Goal: Transaction & Acquisition: Book appointment/travel/reservation

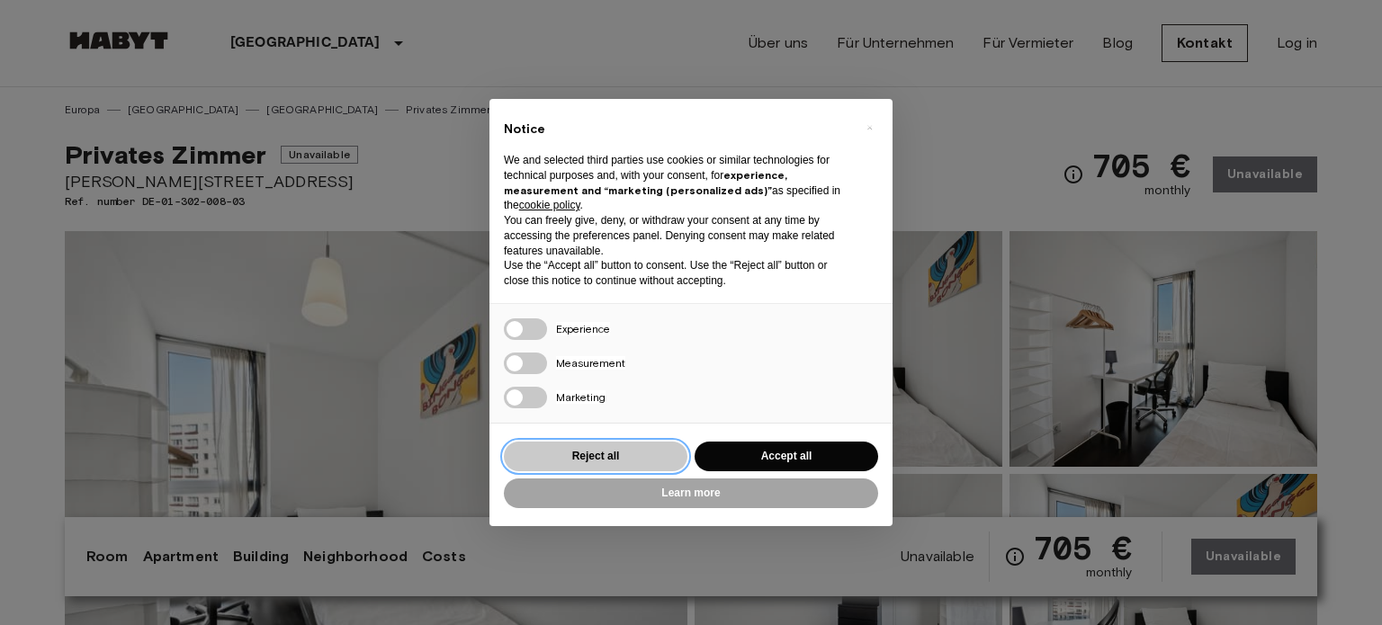
click at [598, 450] on button "Reject all" at bounding box center [596, 457] width 184 height 30
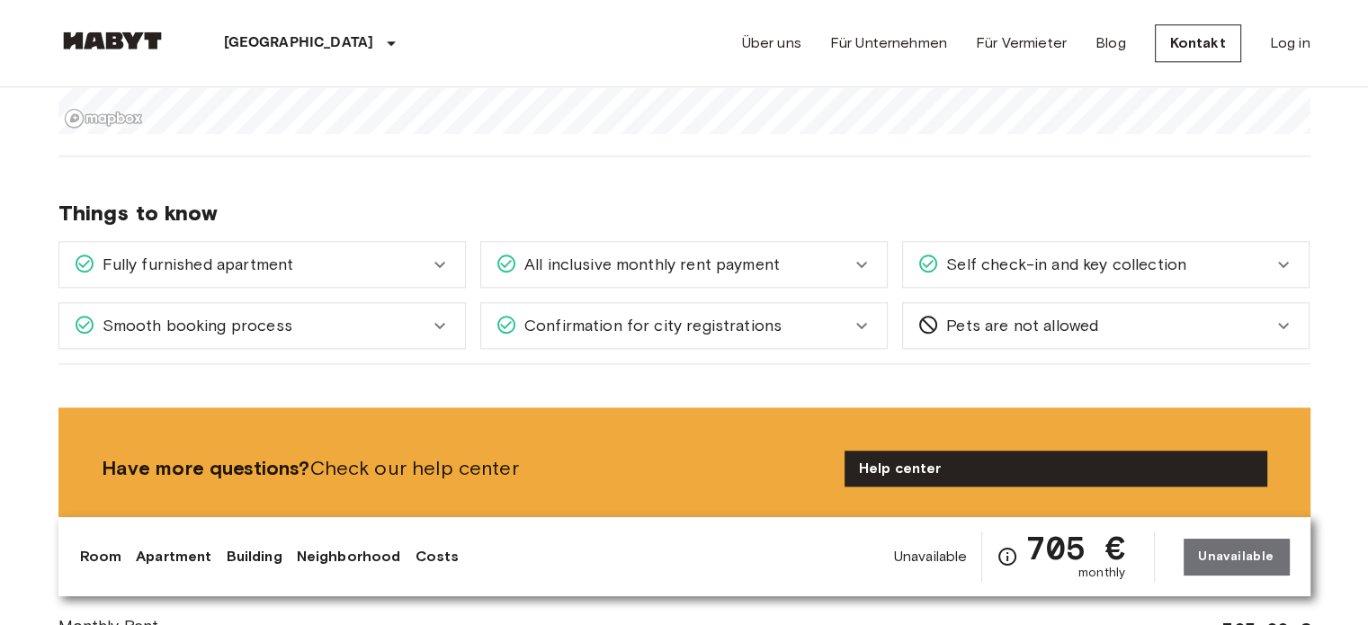
scroll to position [1999, 0]
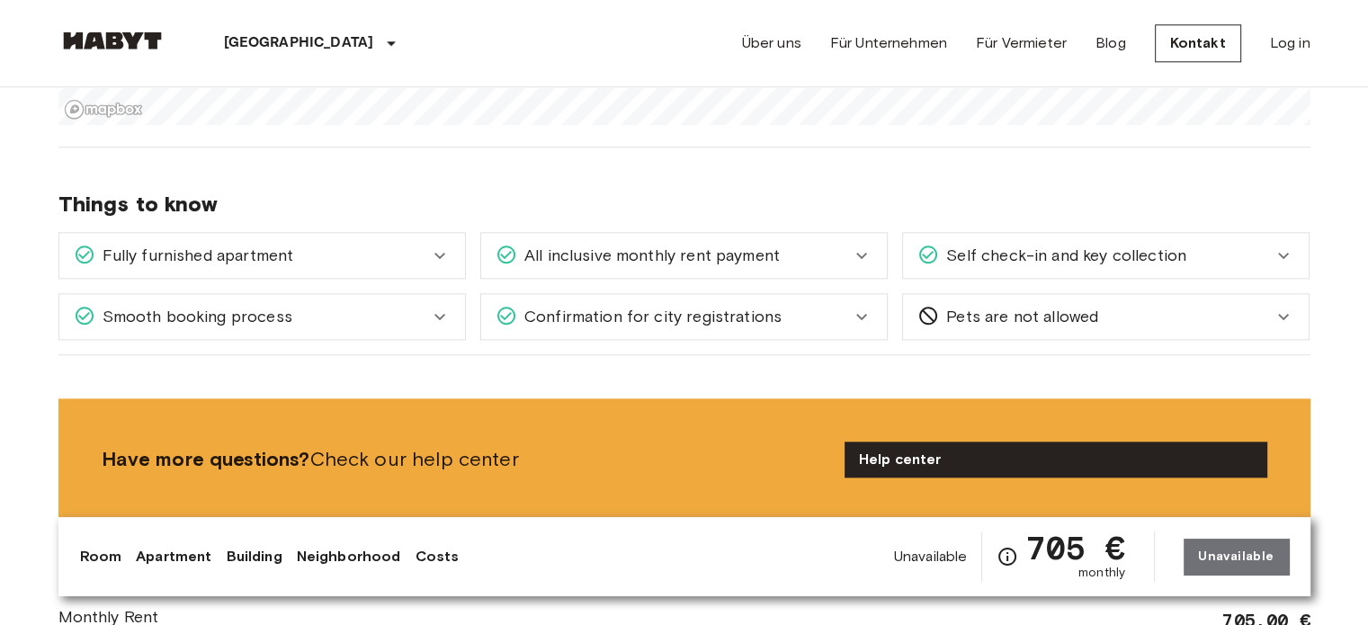
click at [806, 238] on div "All inclusive monthly rent payment" at bounding box center [684, 255] width 406 height 45
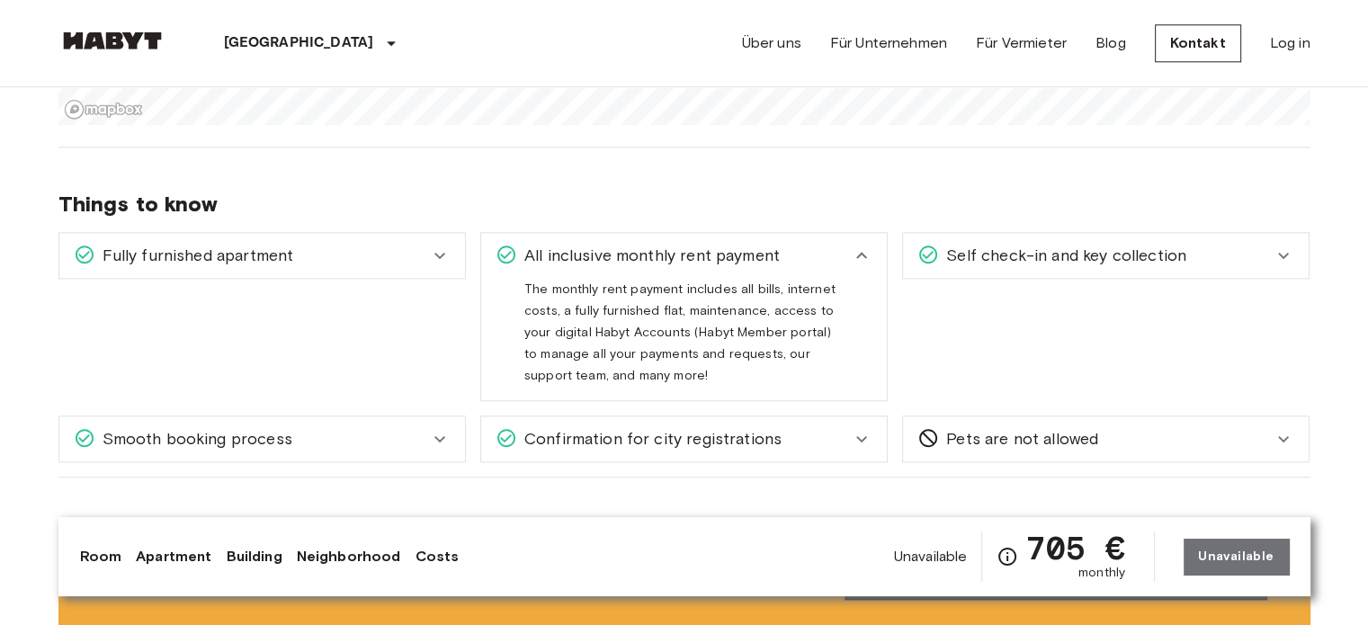
click at [838, 252] on div "All inclusive monthly rent payment" at bounding box center [673, 255] width 355 height 23
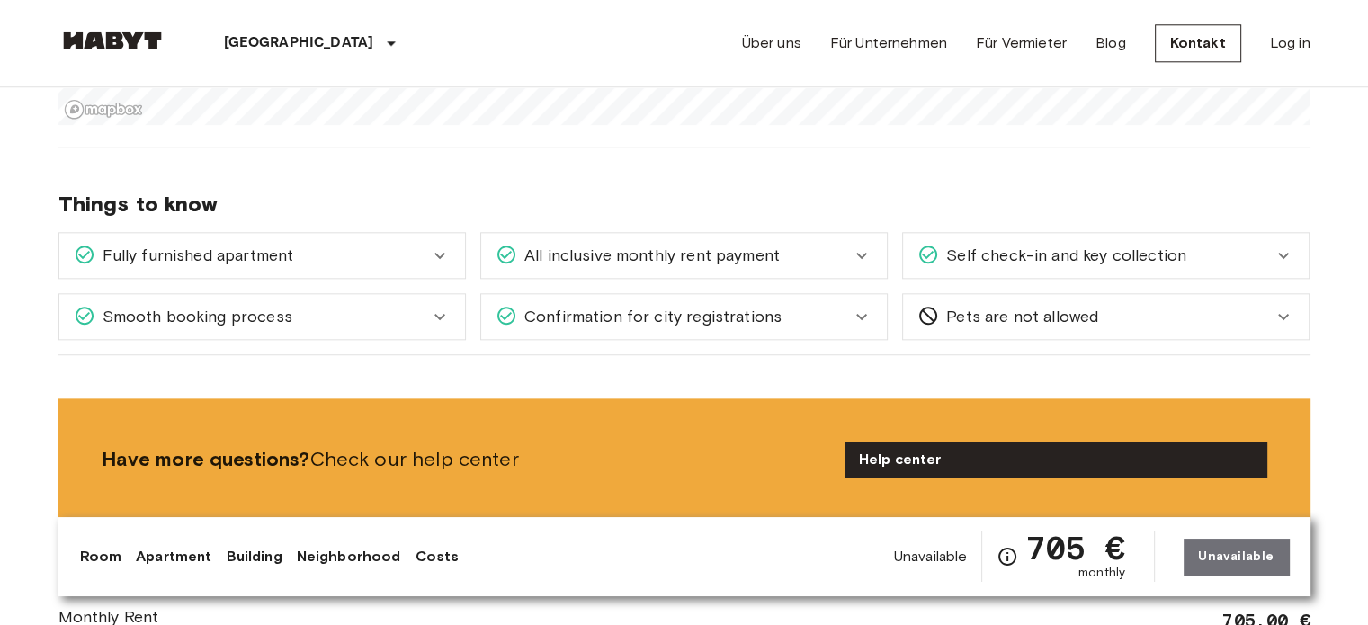
click at [981, 265] on div "Self check-in and key collection" at bounding box center [1106, 255] width 406 height 45
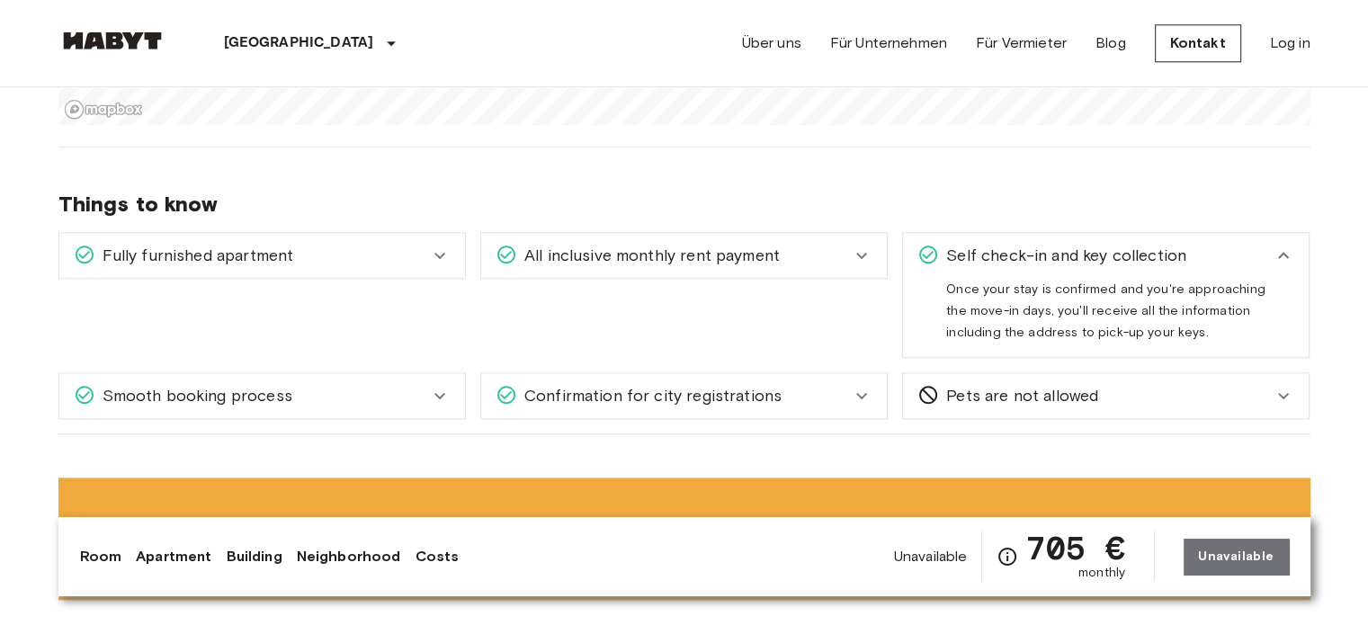
click at [981, 265] on div "Self check-in and key collection" at bounding box center [1106, 255] width 406 height 45
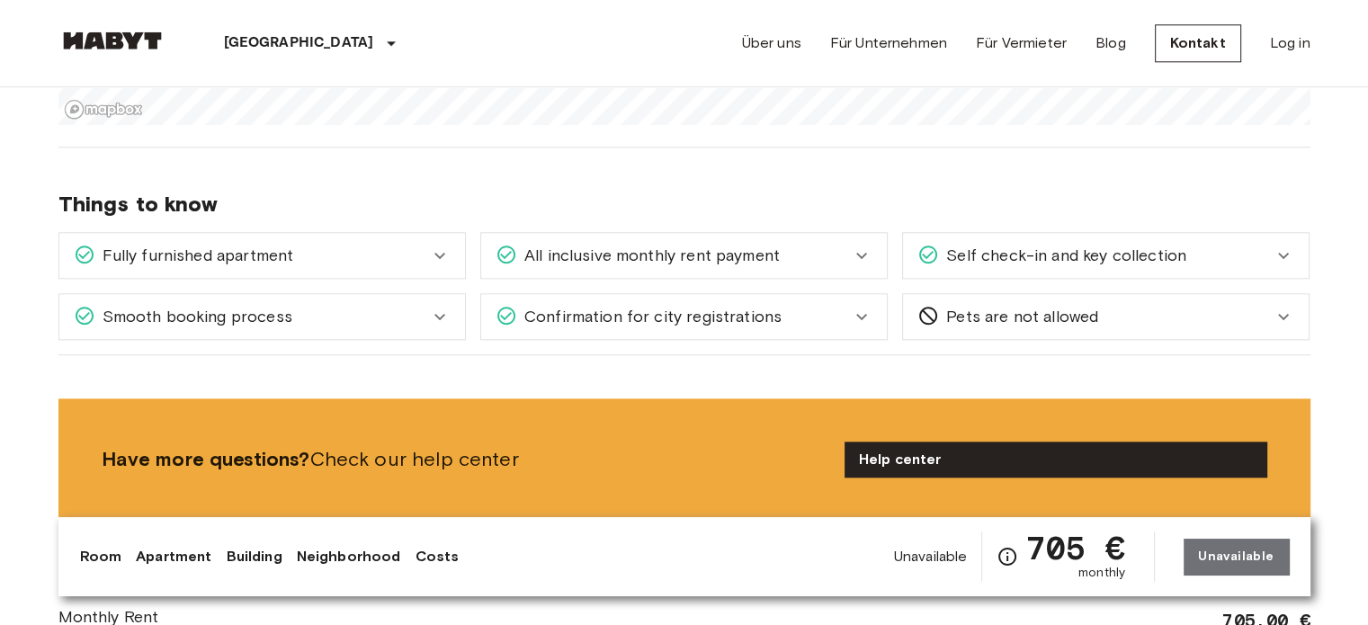
click at [767, 306] on span "Confirmation for city registrations" at bounding box center [649, 316] width 264 height 23
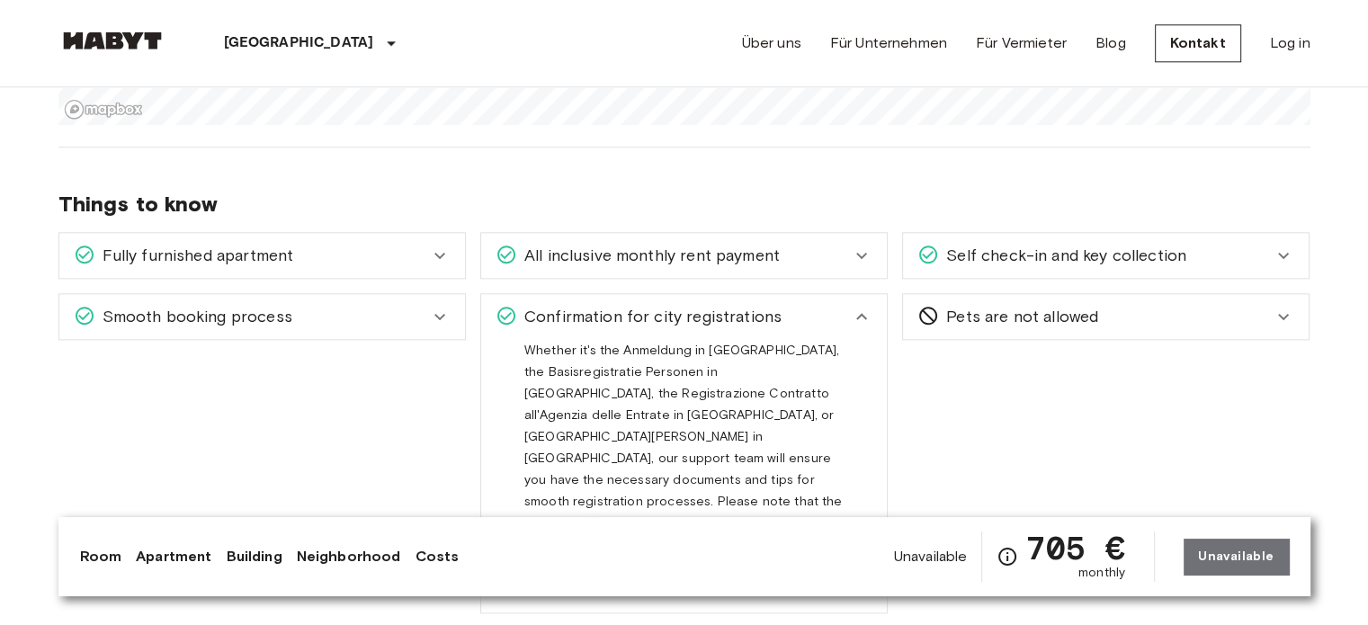
click at [767, 306] on span "Confirmation for city registrations" at bounding box center [649, 316] width 264 height 23
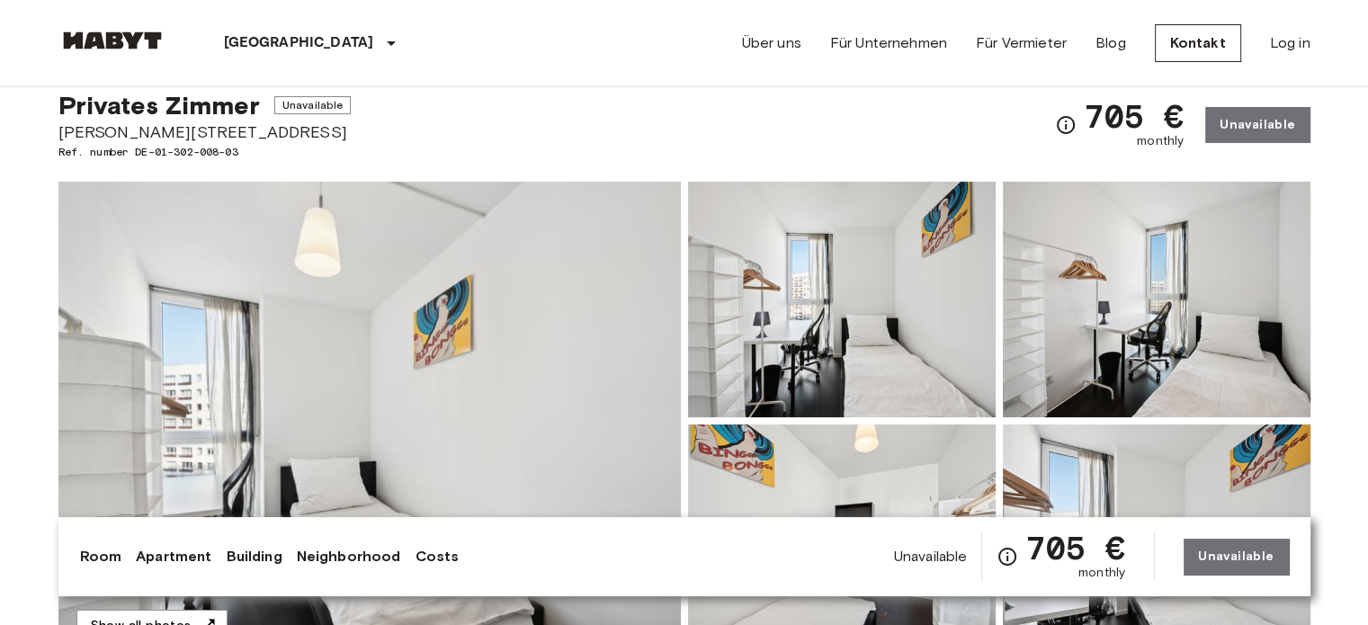
scroll to position [50, 0]
click at [469, 228] on img at bounding box center [369, 420] width 623 height 479
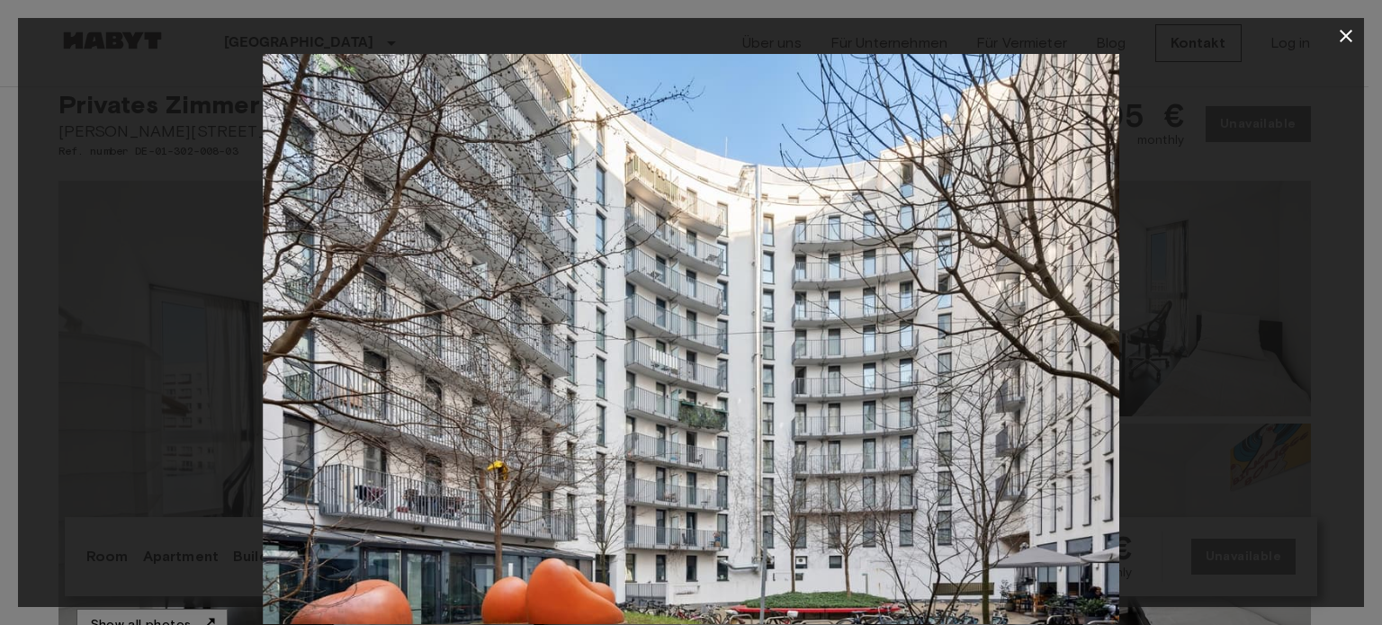
click at [144, 272] on div at bounding box center [691, 339] width 1346 height 570
click at [1357, 28] on button "button" at bounding box center [1346, 36] width 36 height 36
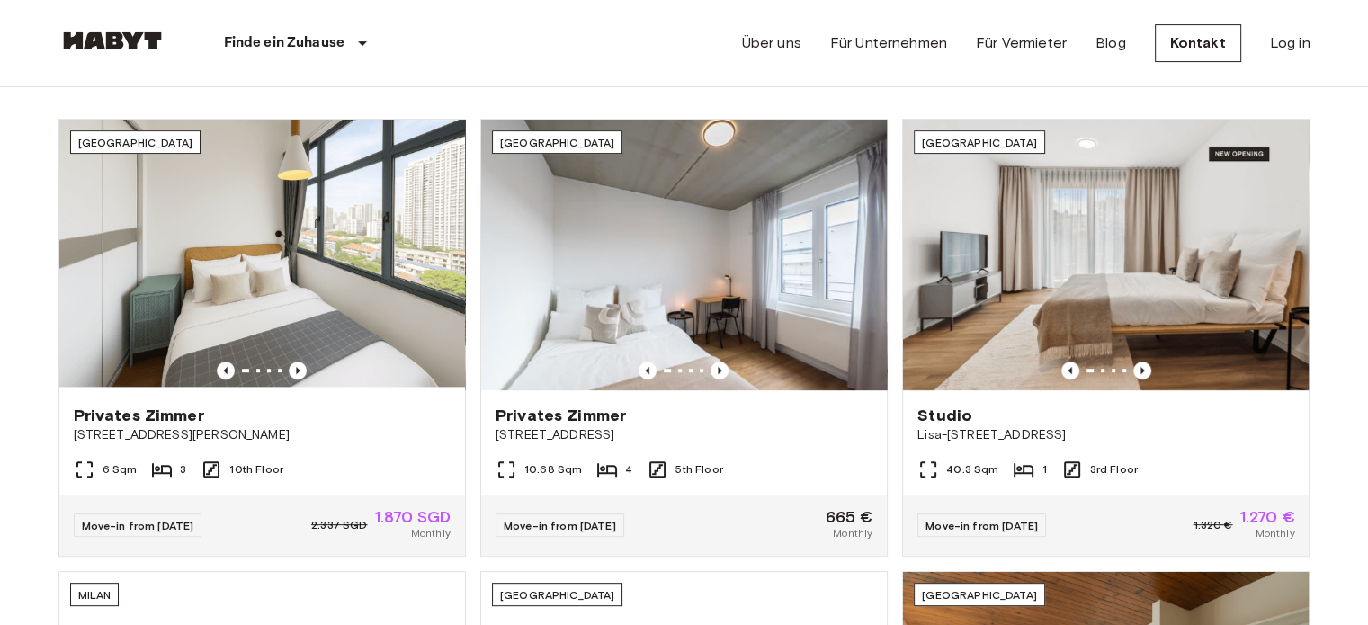
scroll to position [601, 0]
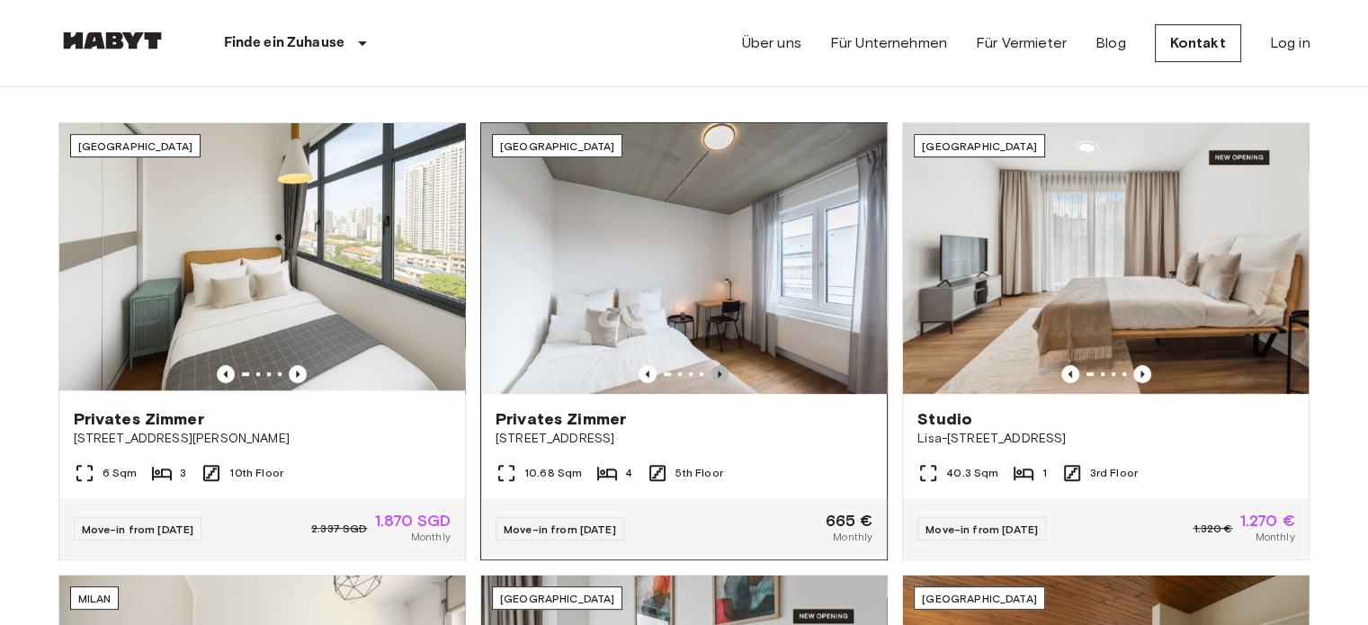
click at [721, 370] on icon "Previous image" at bounding box center [720, 374] width 18 height 18
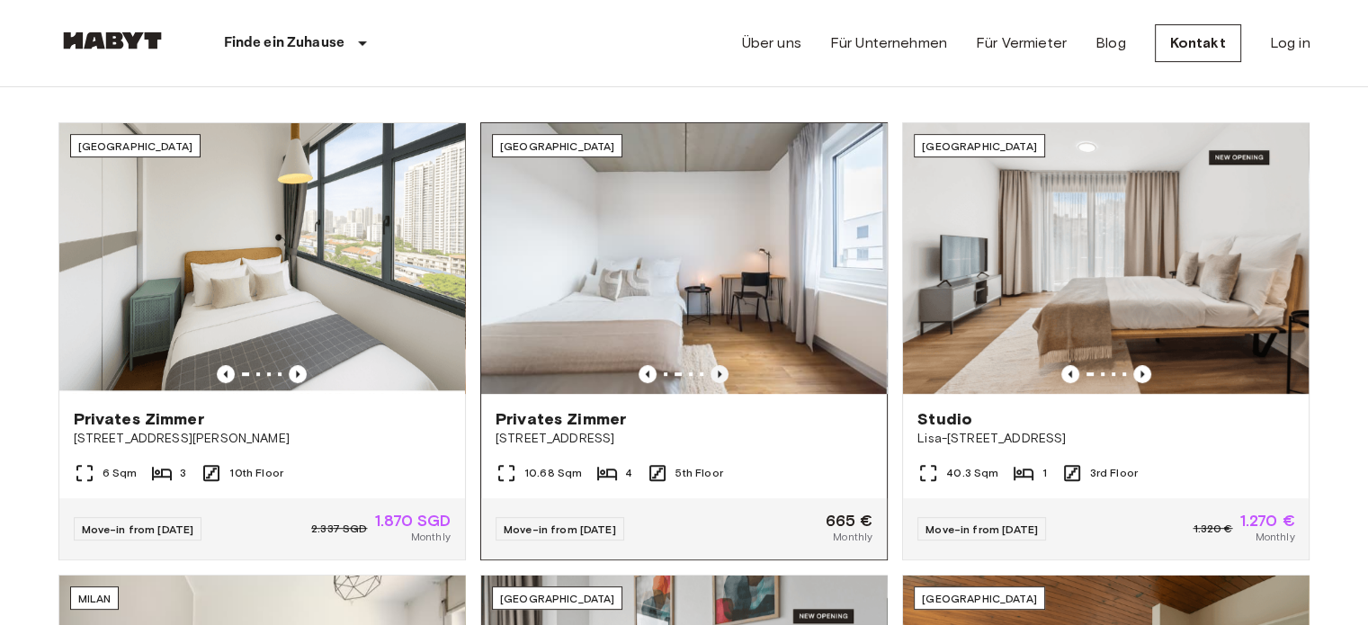
click at [721, 370] on icon "Previous image" at bounding box center [720, 374] width 18 height 18
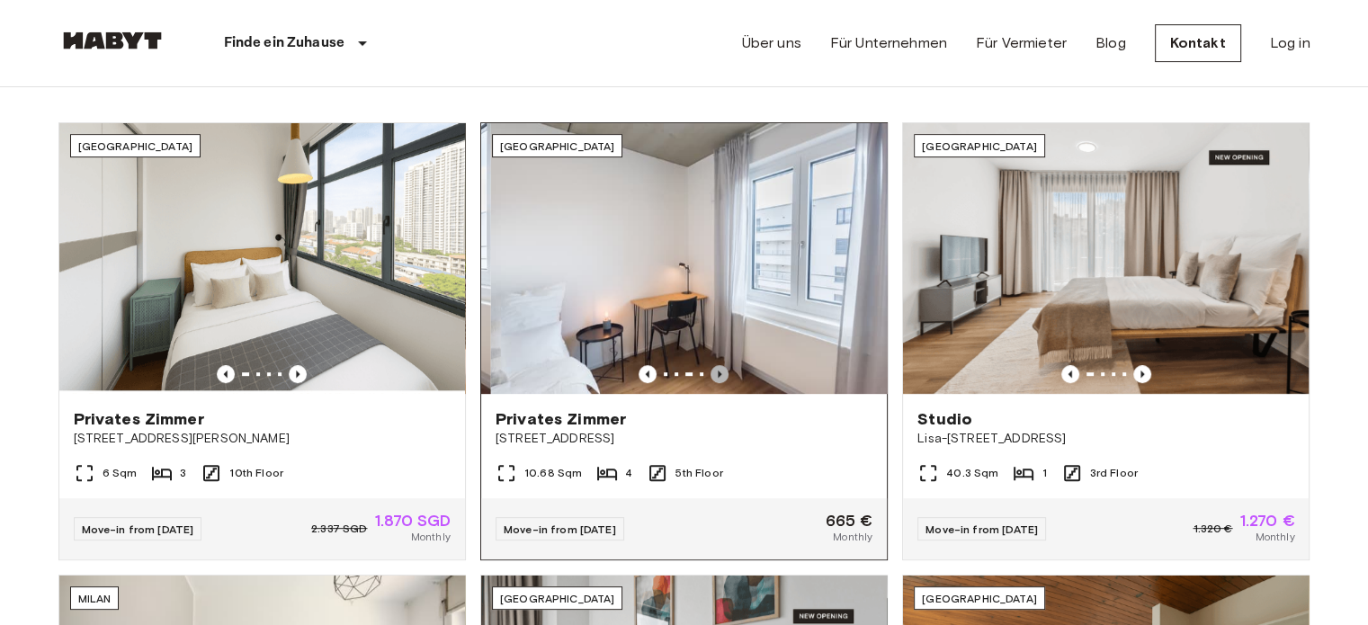
click at [721, 370] on icon "Previous image" at bounding box center [720, 374] width 18 height 18
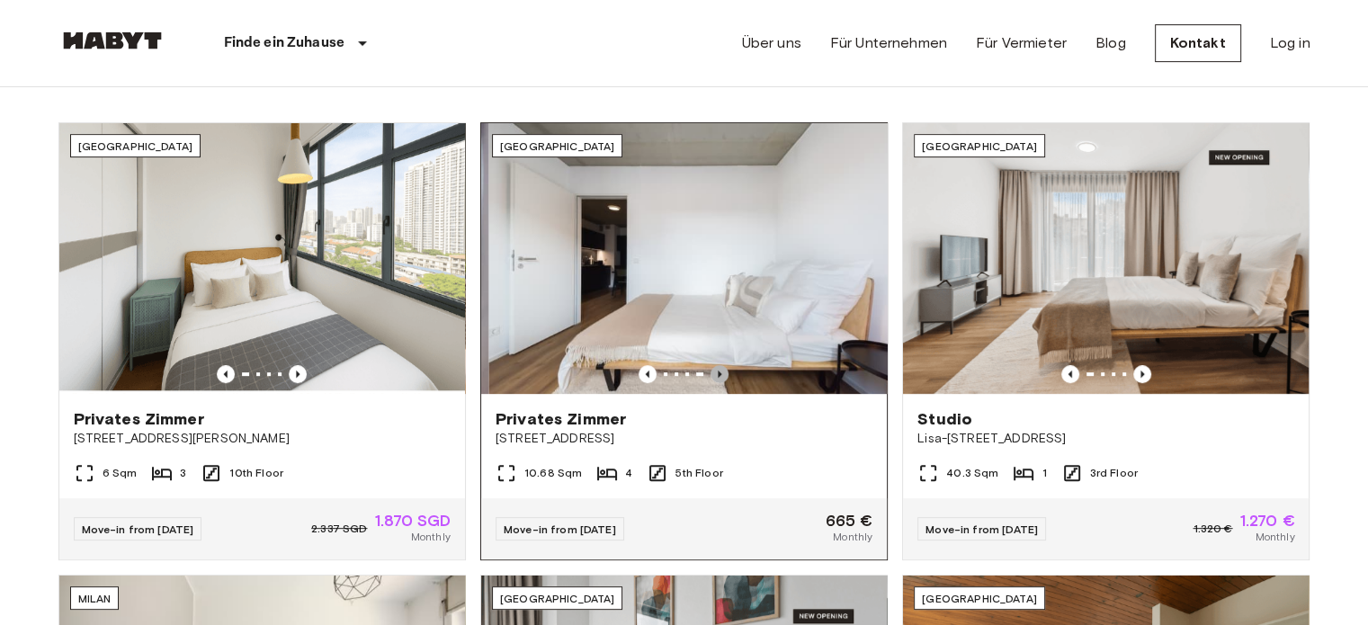
click at [721, 370] on icon "Previous image" at bounding box center [720, 374] width 18 height 18
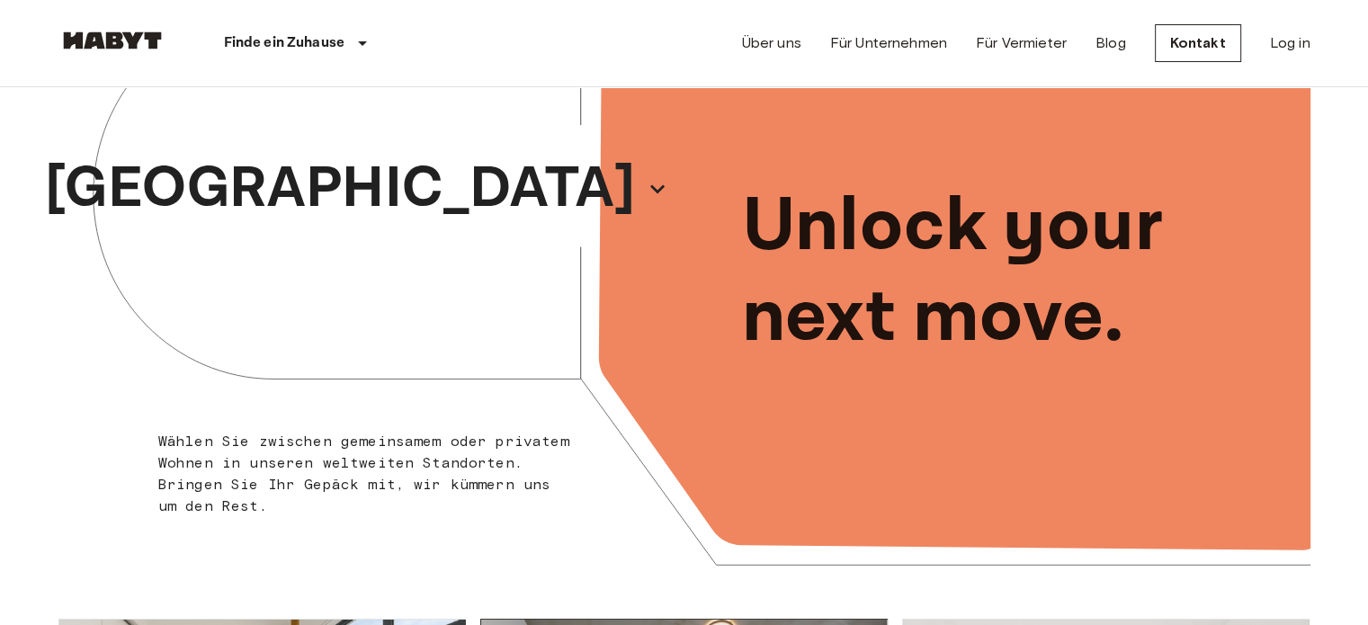
scroll to position [0, 0]
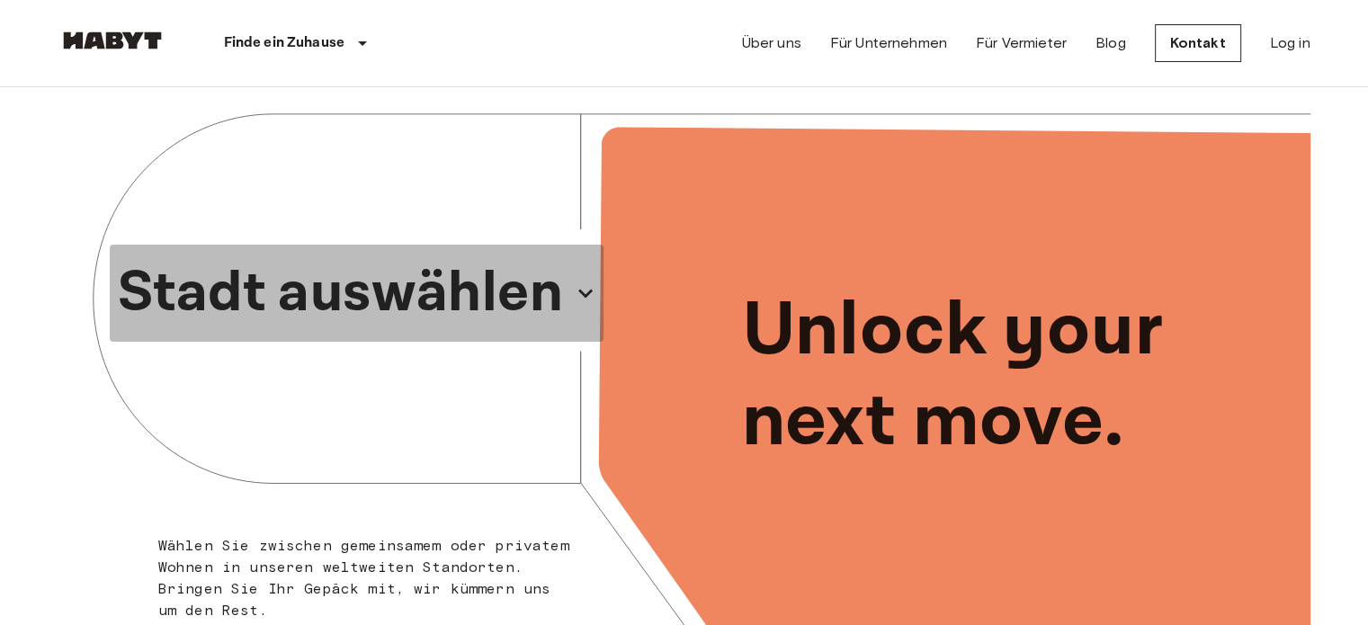
click at [586, 286] on icon "button" at bounding box center [585, 293] width 29 height 29
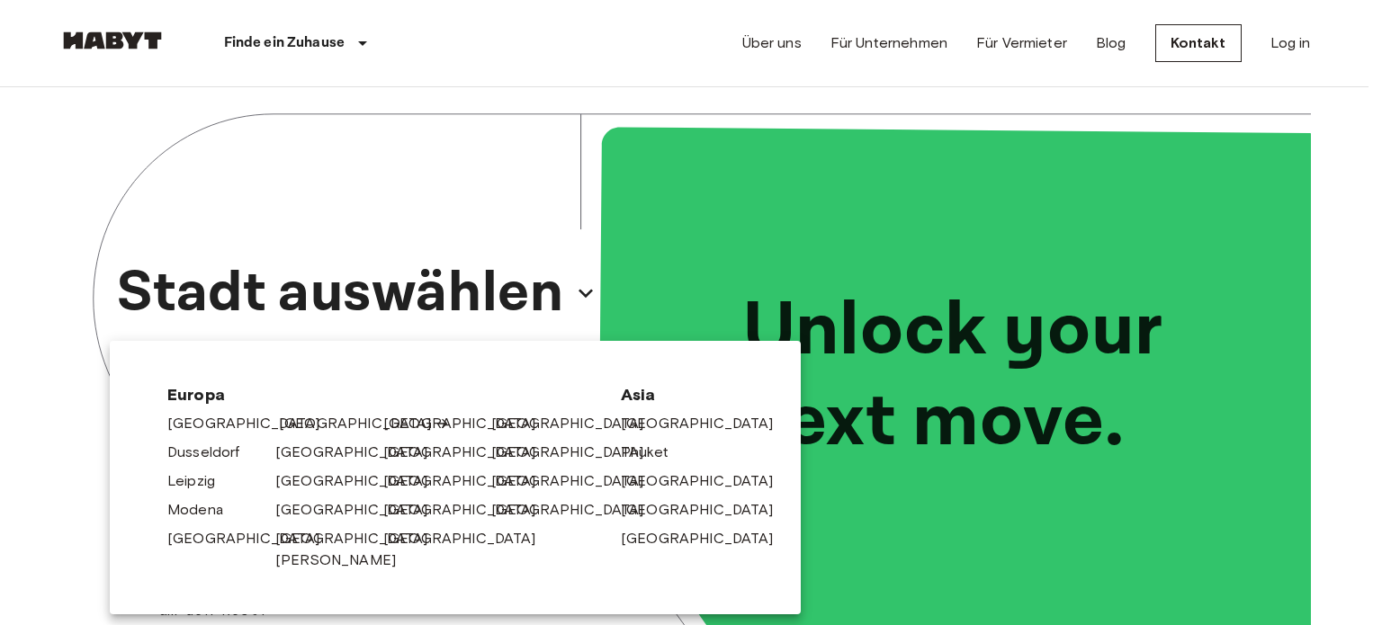
click at [291, 424] on link "[GEOGRAPHIC_DATA]" at bounding box center [364, 424] width 171 height 22
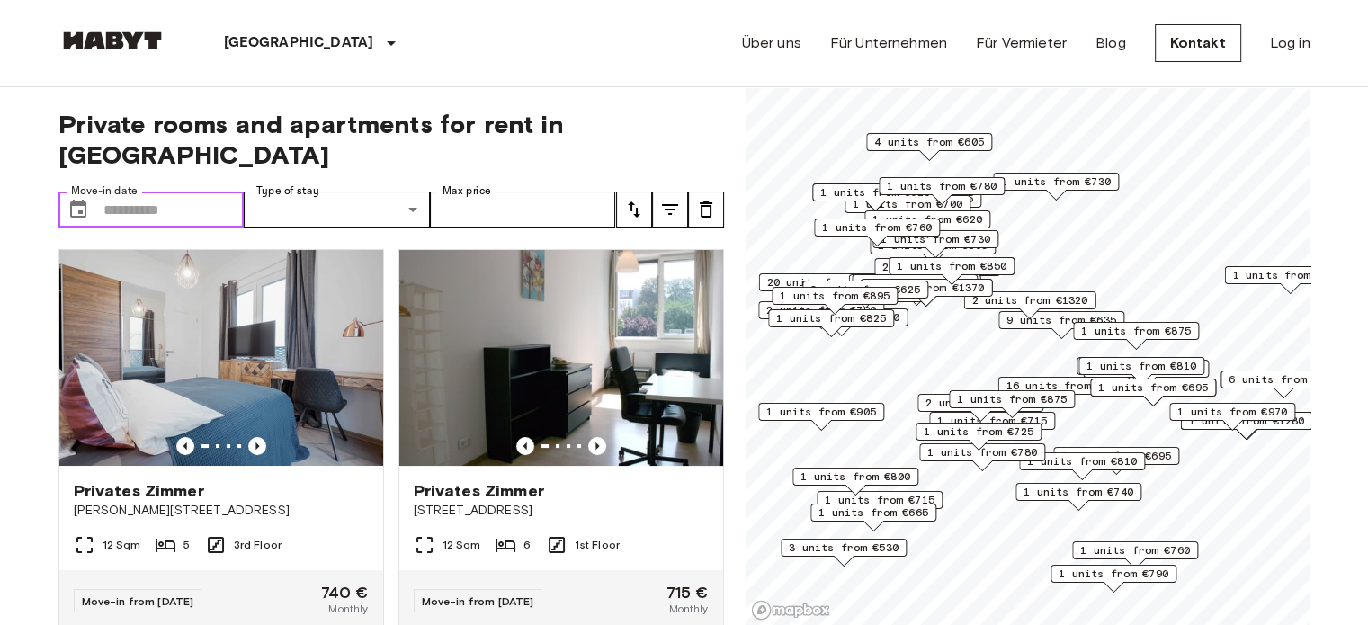
click at [216, 192] on input "Move-in date" at bounding box center [173, 210] width 141 height 36
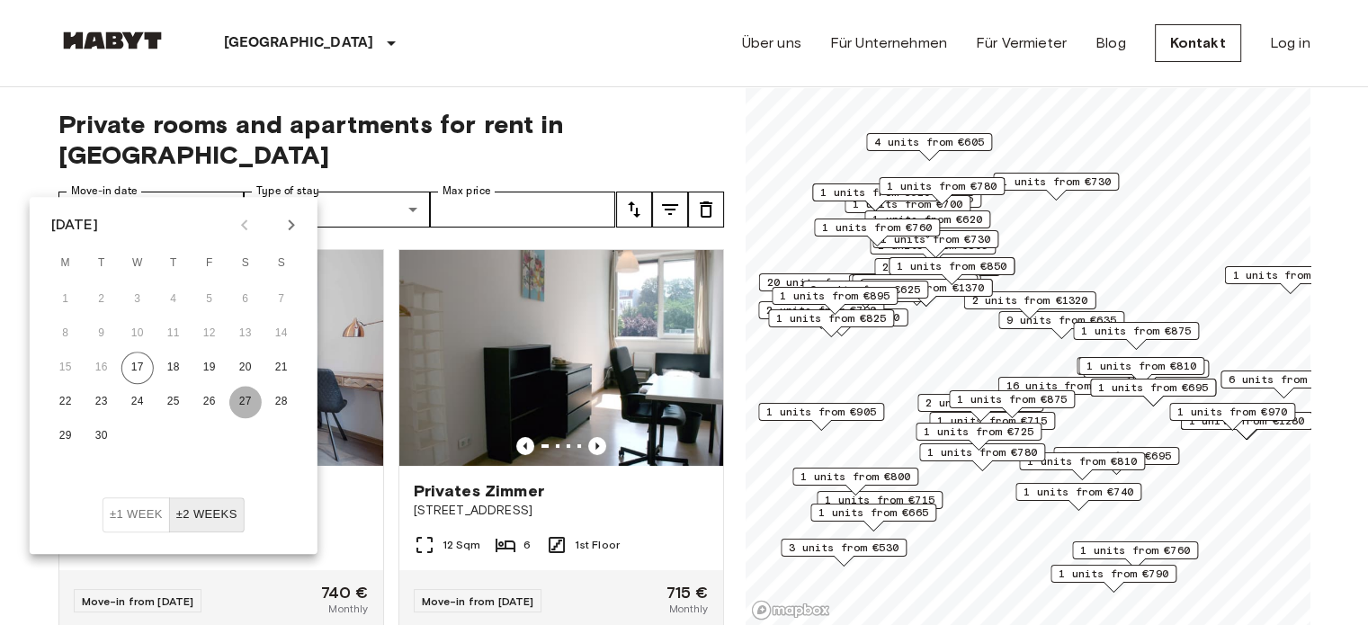
click at [255, 402] on button "27" at bounding box center [245, 402] width 32 height 32
type input "**********"
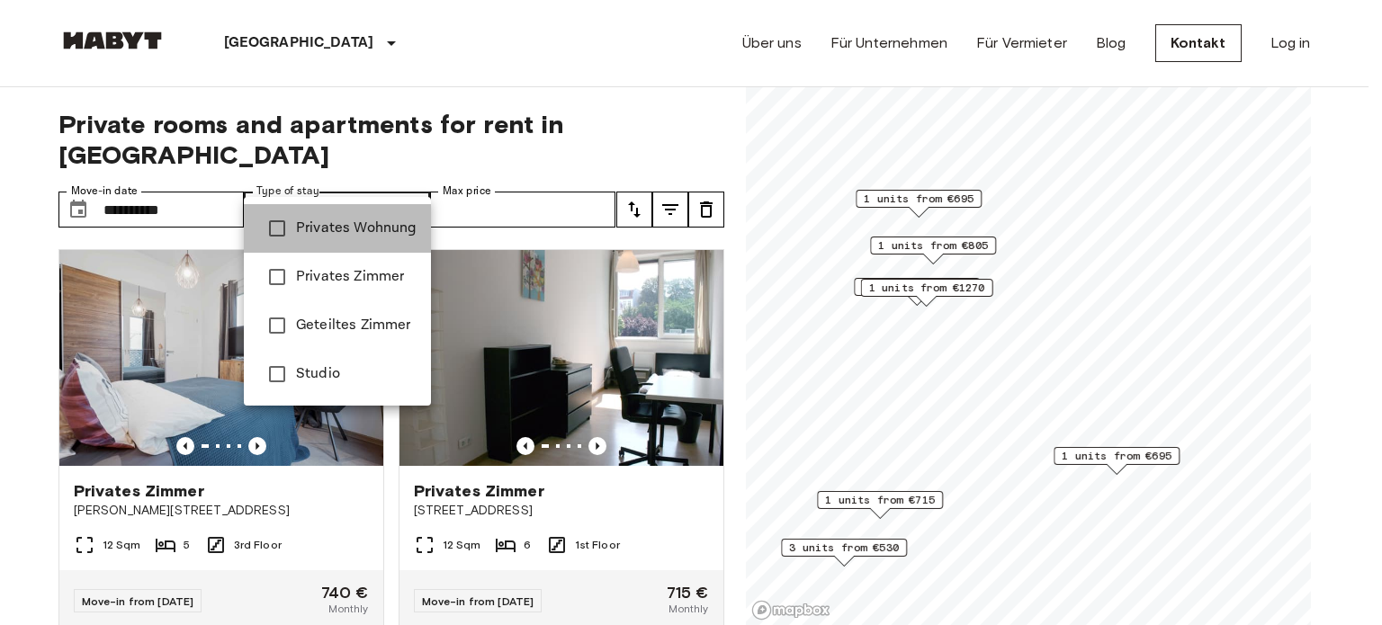
click at [353, 226] on span "Privates Wohnung" at bounding box center [356, 229] width 121 height 22
type input "**********"
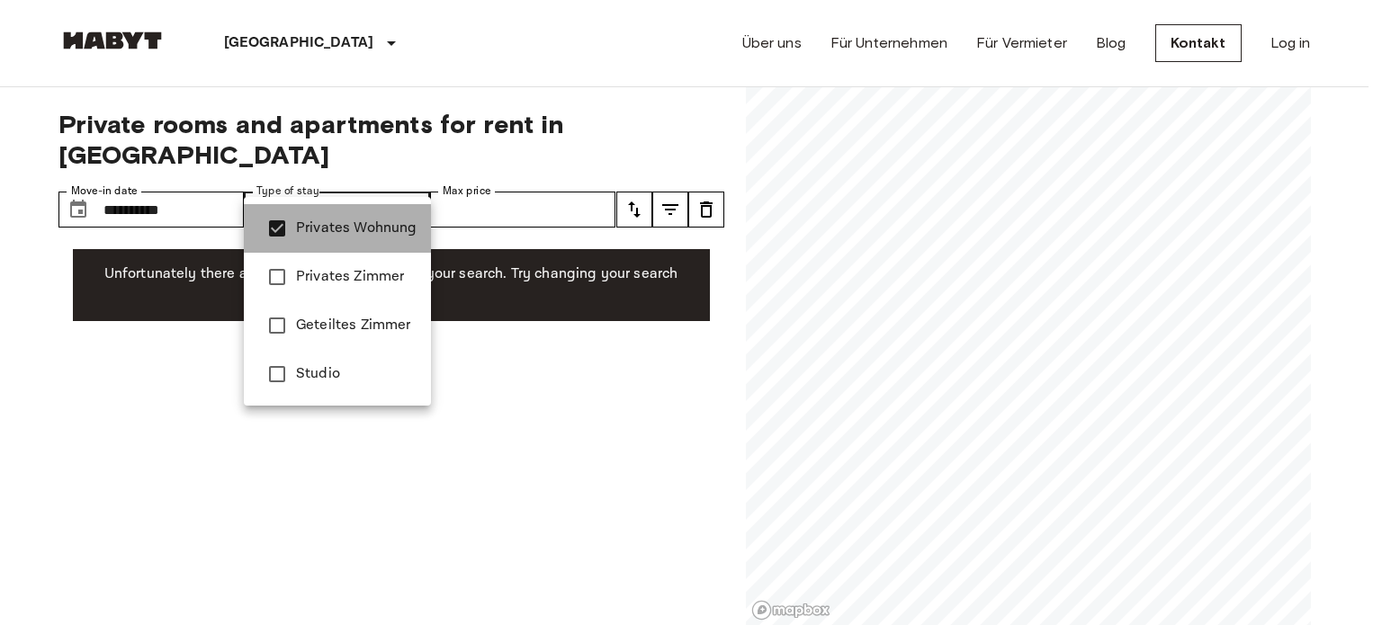
click at [353, 226] on span "Privates Wohnung" at bounding box center [356, 229] width 121 height 22
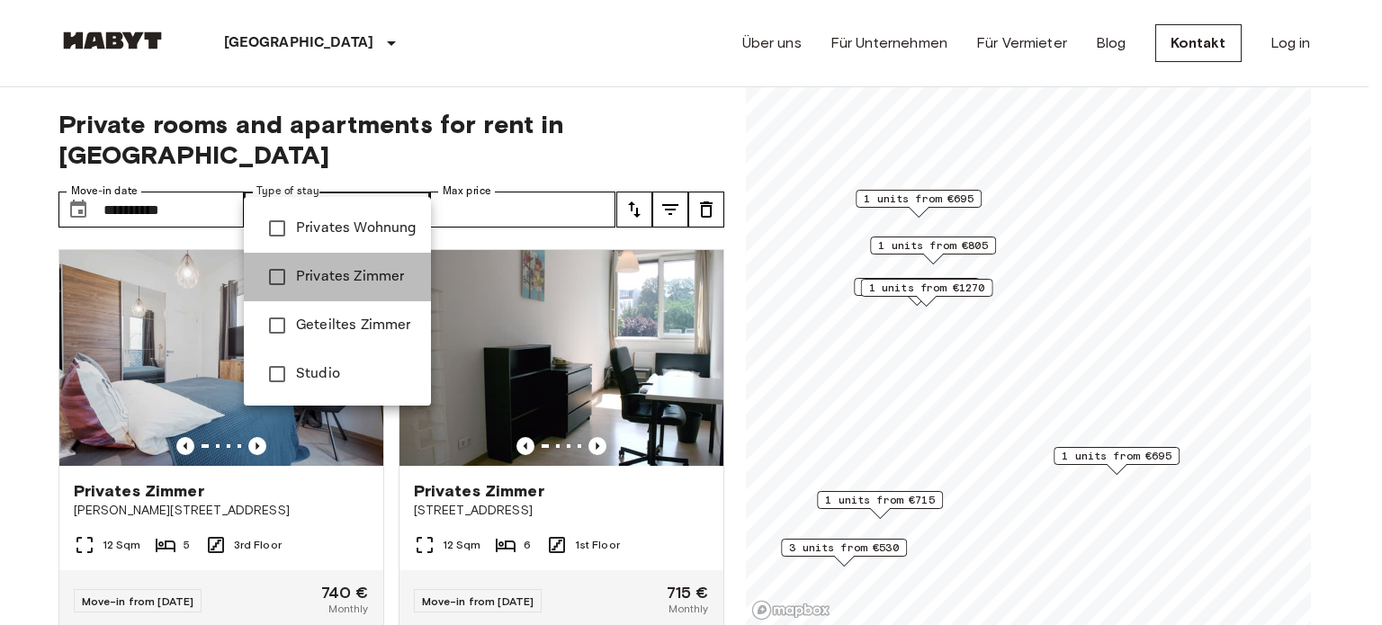
click at [324, 262] on li "Privates Zimmer" at bounding box center [337, 277] width 187 height 49
type input "**********"
click at [569, 178] on div at bounding box center [691, 312] width 1382 height 625
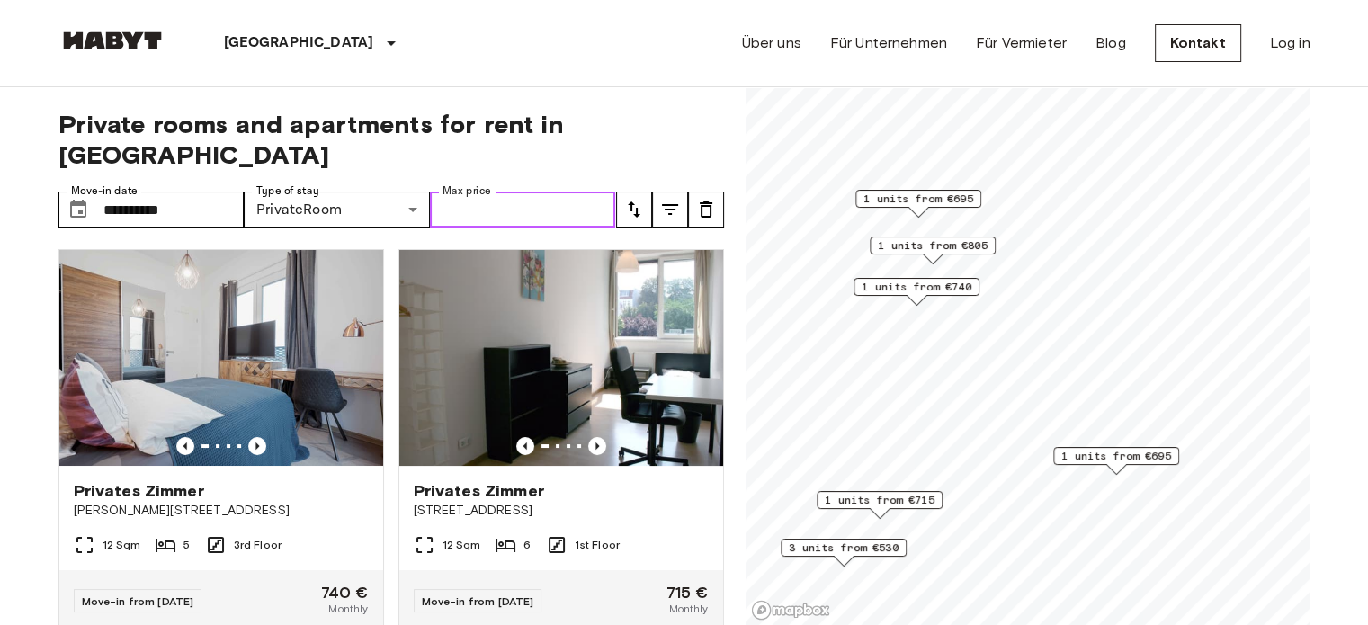
click at [569, 192] on input "Max price" at bounding box center [523, 210] width 186 height 36
type input "***"
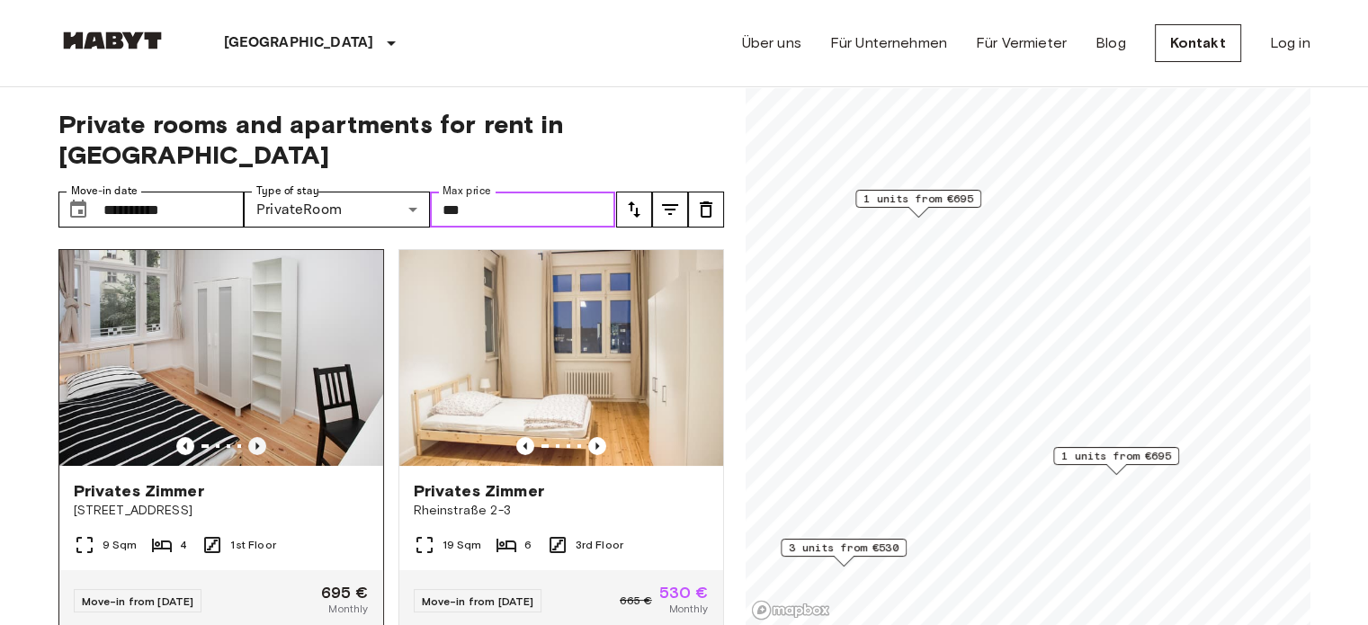
click at [248, 437] on icon "Previous image" at bounding box center [257, 446] width 18 height 18
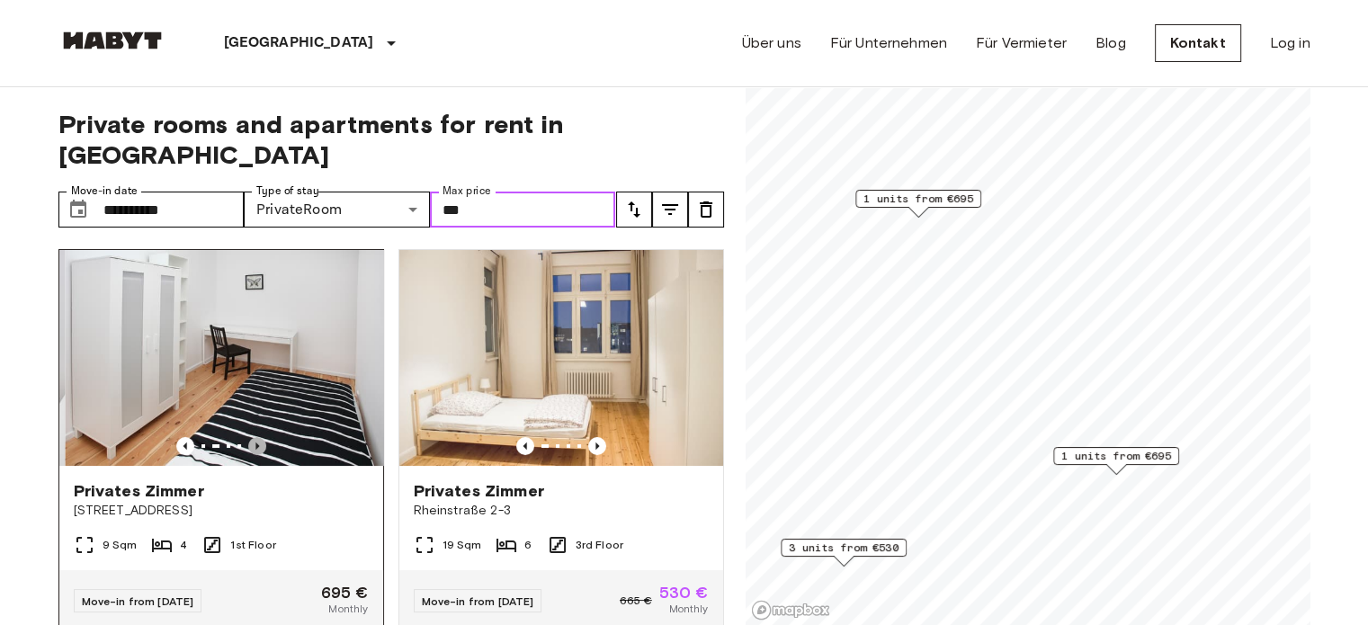
click at [248, 437] on icon "Previous image" at bounding box center [257, 446] width 18 height 18
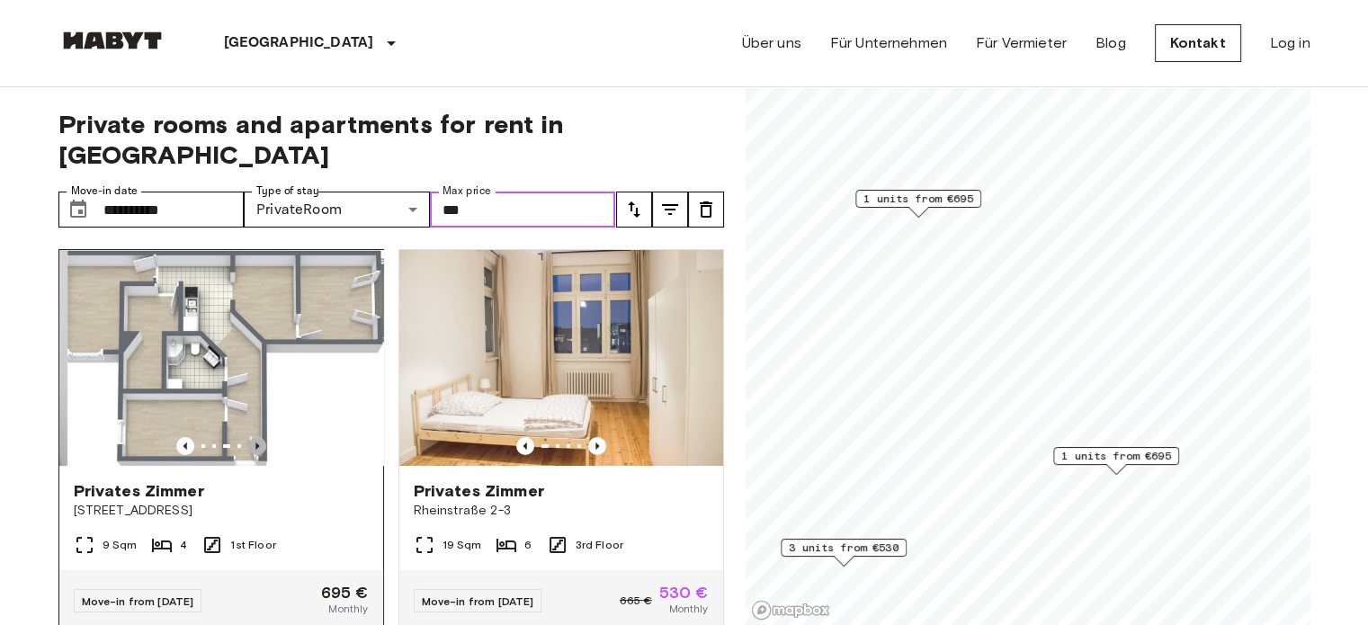
click at [248, 437] on icon "Previous image" at bounding box center [257, 446] width 18 height 18
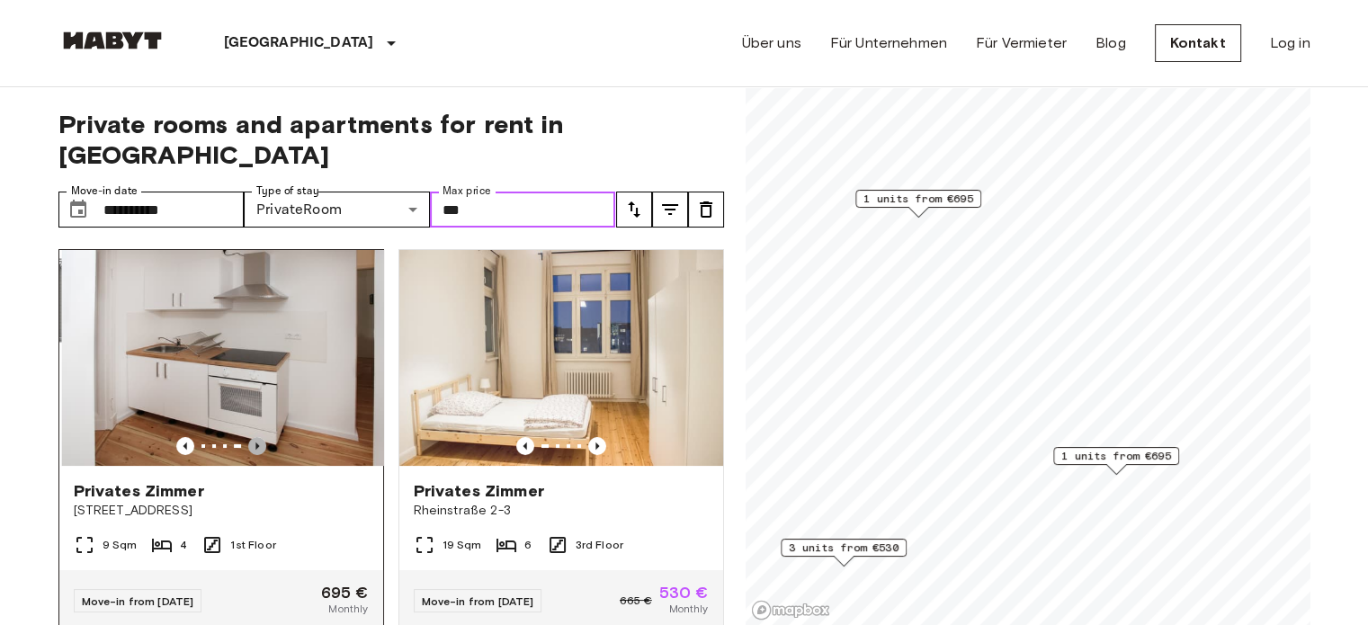
click at [248, 437] on icon "Previous image" at bounding box center [257, 446] width 18 height 18
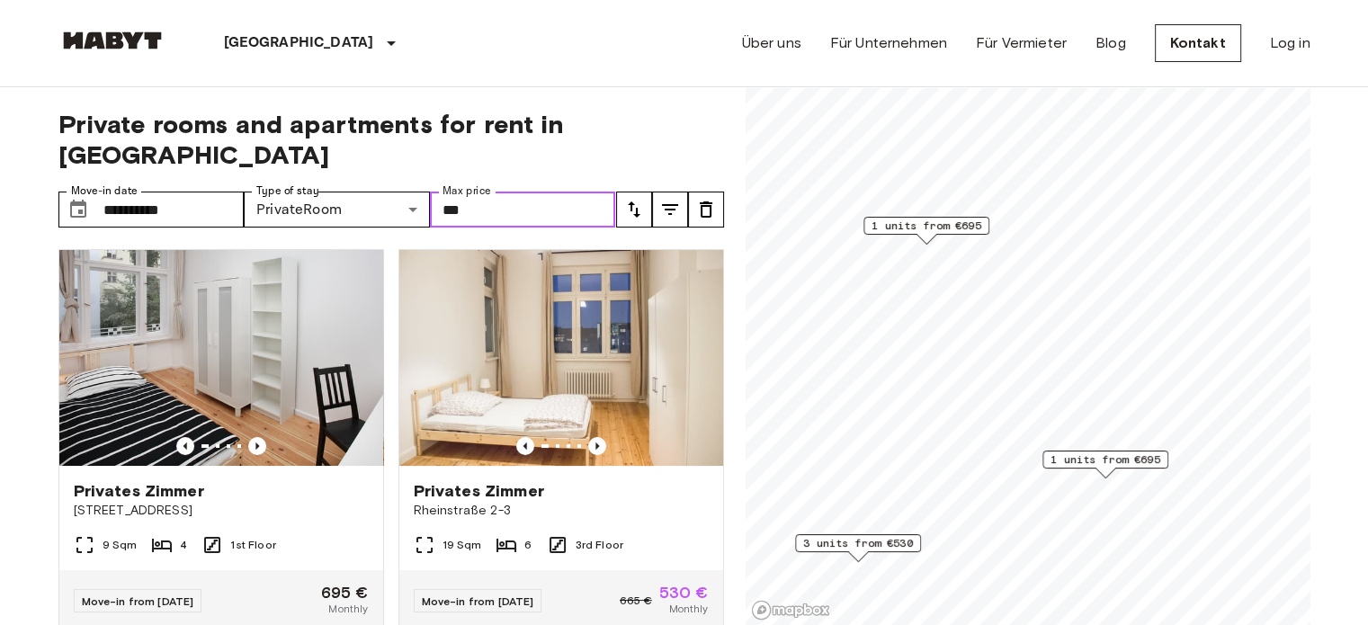
click at [1101, 460] on span "1 units from €695" at bounding box center [1106, 460] width 110 height 16
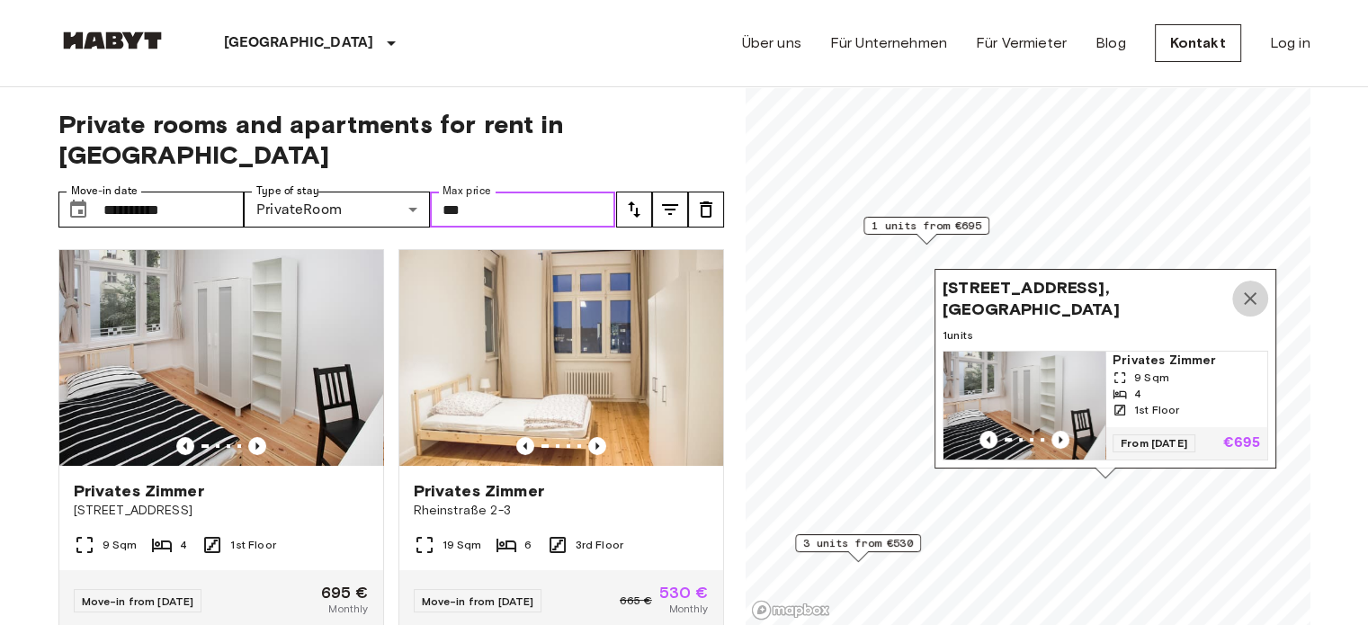
click at [1245, 288] on icon "Map marker" at bounding box center [1251, 299] width 22 height 22
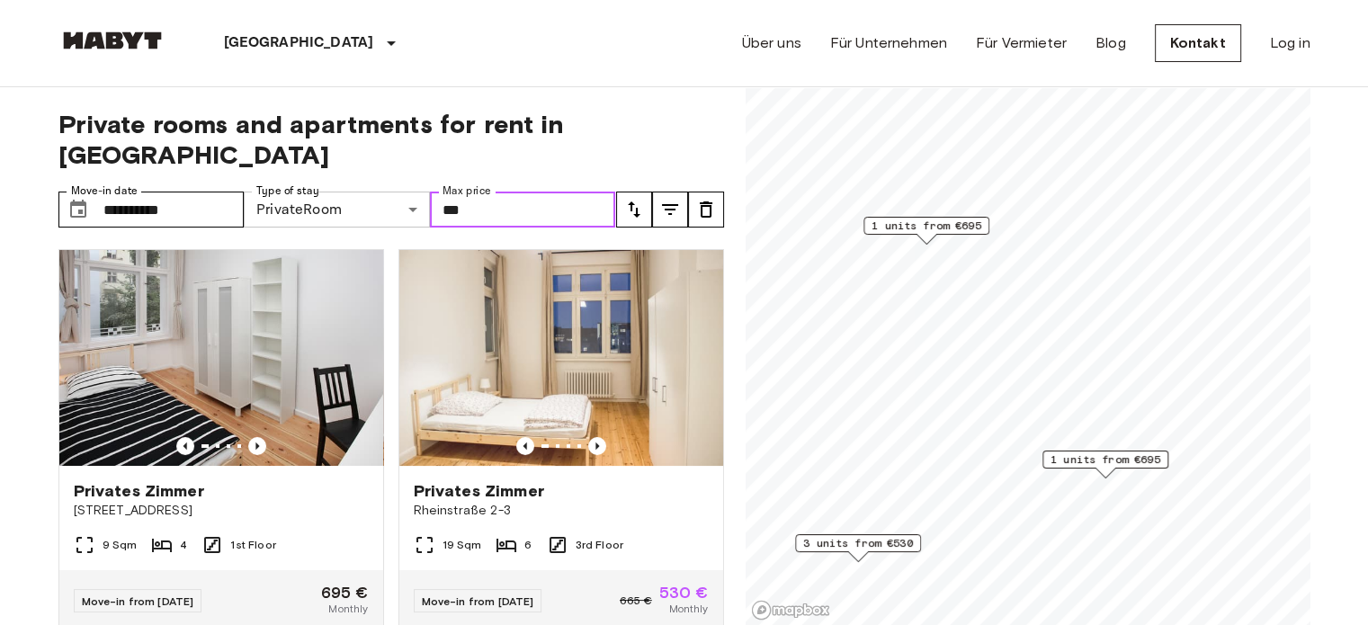
drag, startPoint x: 511, startPoint y: 171, endPoint x: 379, endPoint y: 183, distance: 132.8
click at [379, 192] on div "**********" at bounding box center [337, 210] width 558 height 36
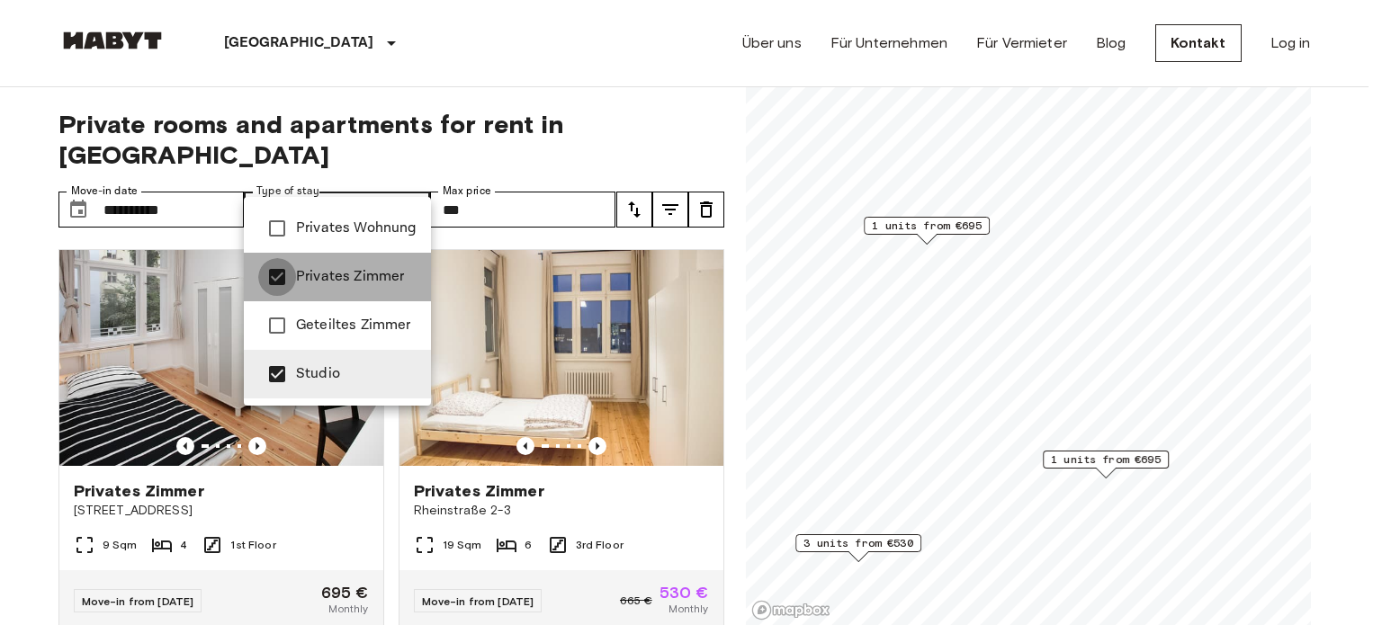
type input "******"
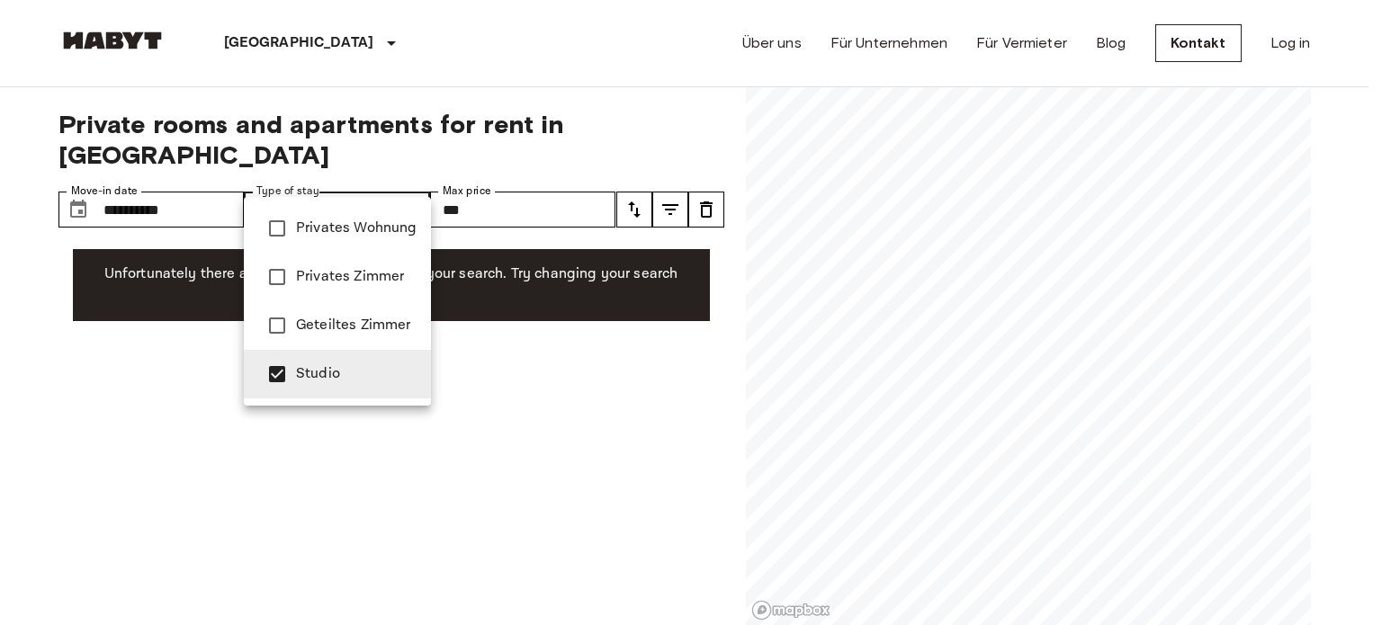
click at [477, 423] on div at bounding box center [691, 312] width 1382 height 625
